Goal: Navigation & Orientation: Go to known website

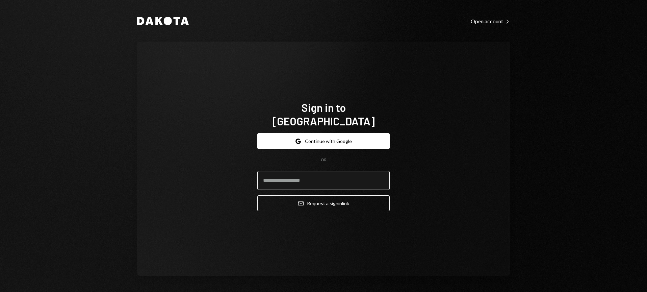
click at [339, 179] on input "email" at bounding box center [323, 180] width 132 height 19
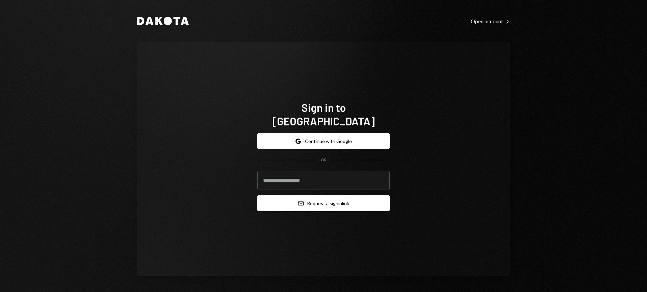
click at [340, 199] on button "Email Request a sign in link" at bounding box center [323, 203] width 132 height 16
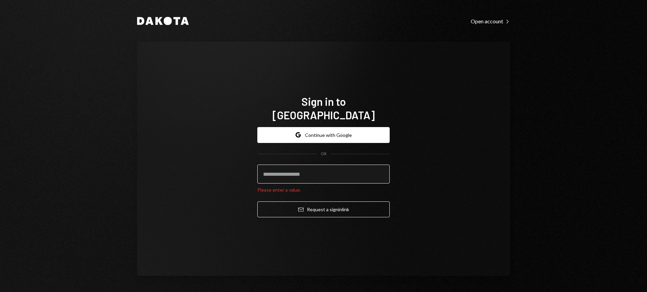
click at [341, 165] on input "email" at bounding box center [323, 174] width 132 height 19
click at [0, 292] on com-1password-button at bounding box center [0, 292] width 0 height 0
